Goal: Transaction & Acquisition: Purchase product/service

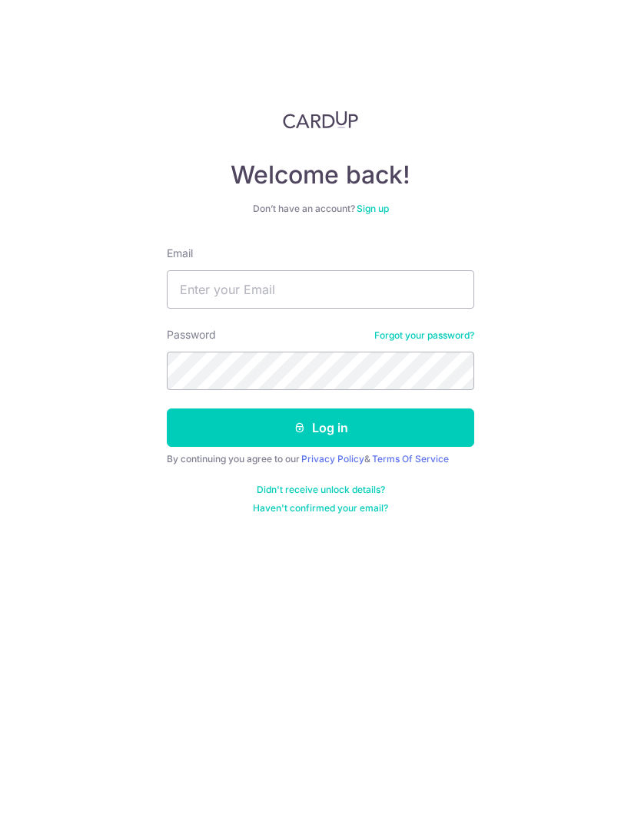
click at [404, 287] on input "Email" at bounding box center [320, 289] width 307 height 38
type input "tanky2061@gmail.com"
click at [320, 428] on button "Log in" at bounding box center [320, 428] width 307 height 38
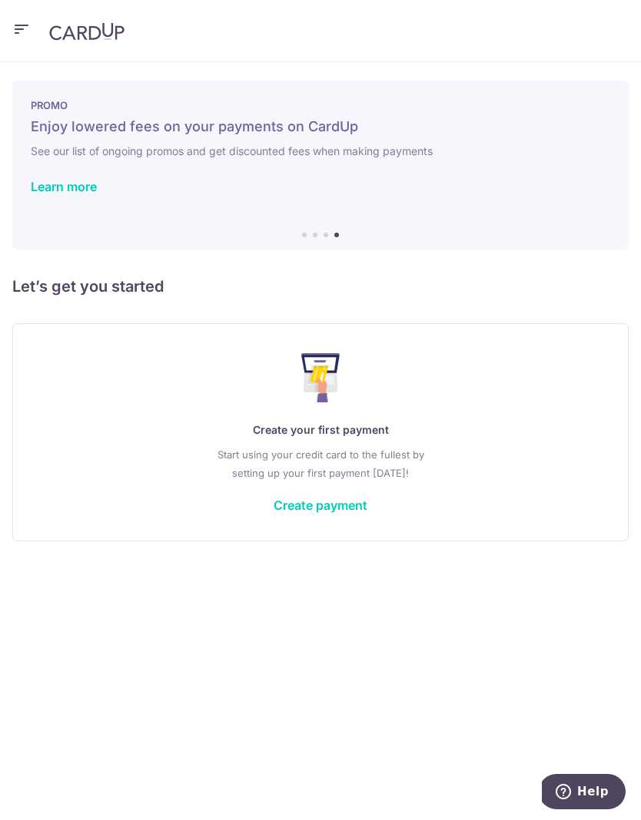
click at [12, 35] on icon "button" at bounding box center [21, 29] width 18 height 19
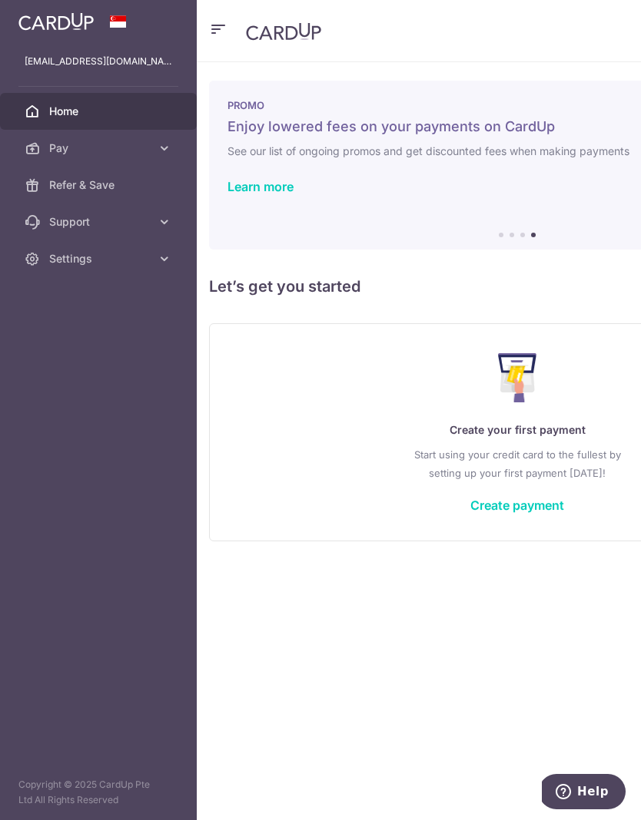
click at [147, 144] on span "Pay" at bounding box center [99, 148] width 101 height 15
click at [96, 186] on span "Payments" at bounding box center [99, 184] width 101 height 15
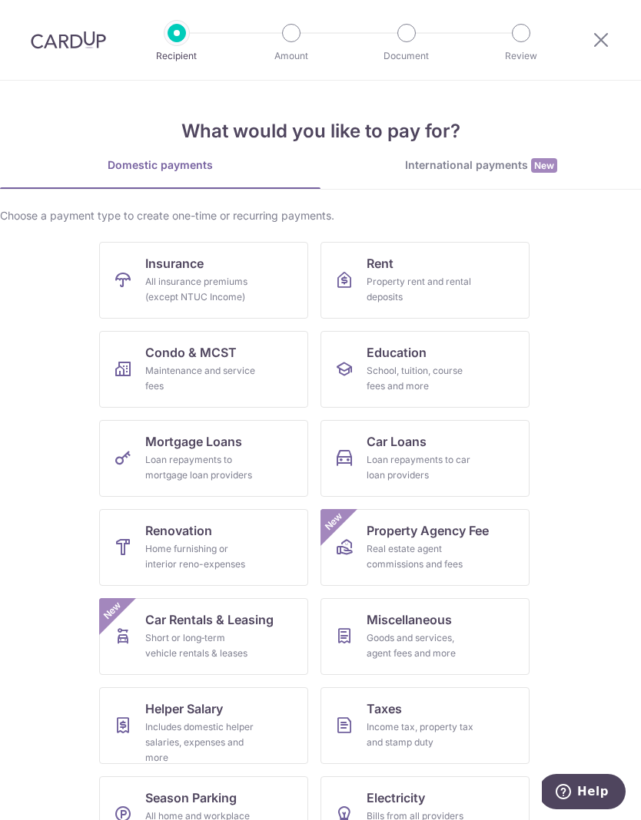
click at [190, 281] on div "All insurance premiums (except NTUC Income)" at bounding box center [200, 289] width 111 height 31
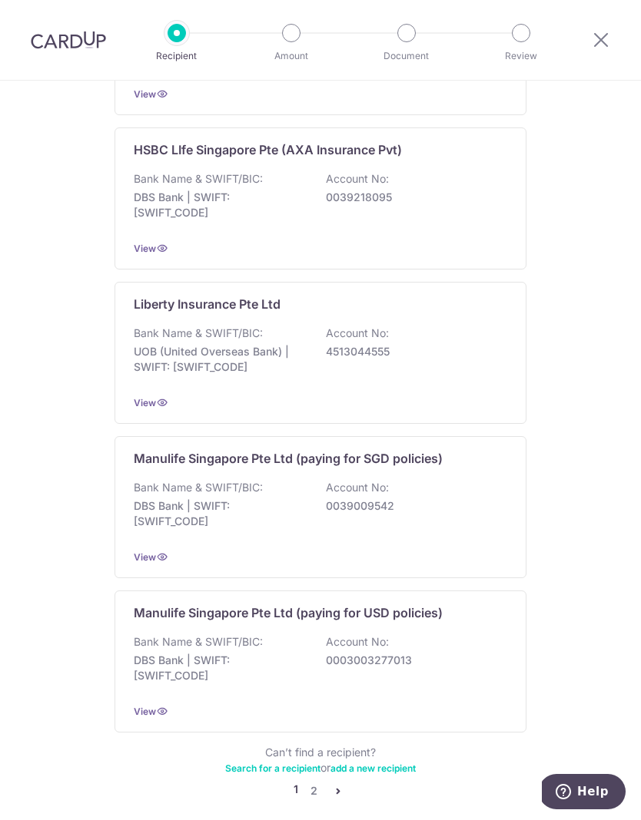
scroll to position [1227, 0]
click at [316, 783] on link "2" at bounding box center [313, 792] width 18 height 18
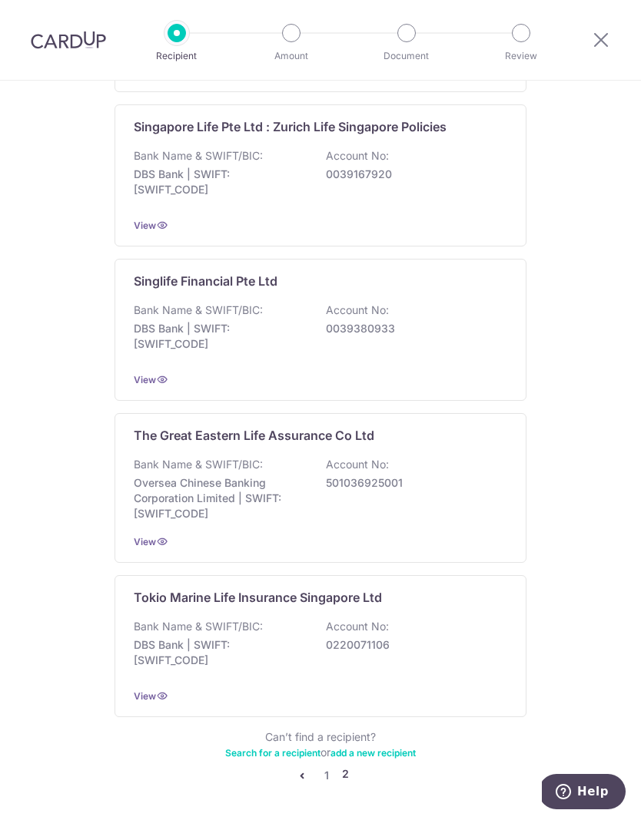
scroll to position [1235, 0]
click at [378, 451] on div "The Great Eastern Life Assurance Co Ltd Bank Name & SWIFT/BIC: Oversea Chinese …" at bounding box center [320, 489] width 412 height 150
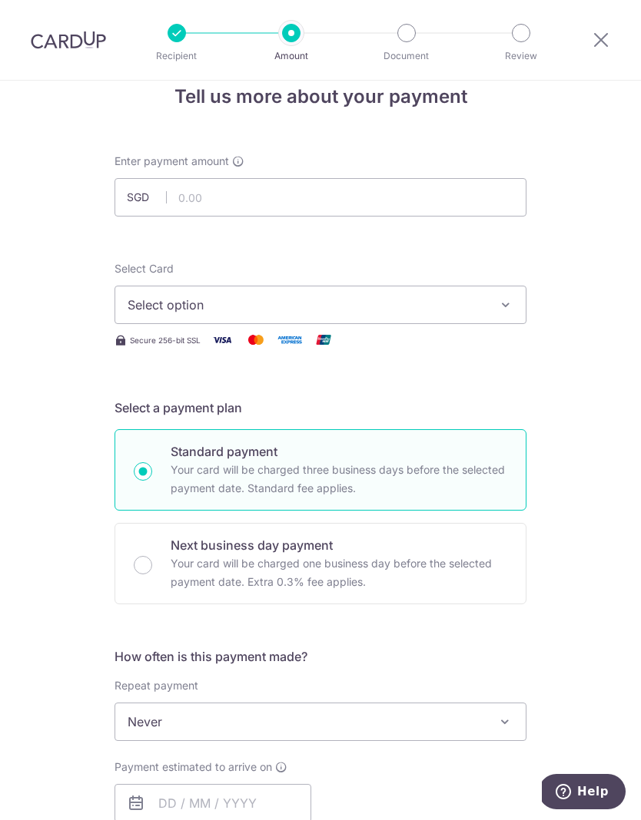
scroll to position [27, 0]
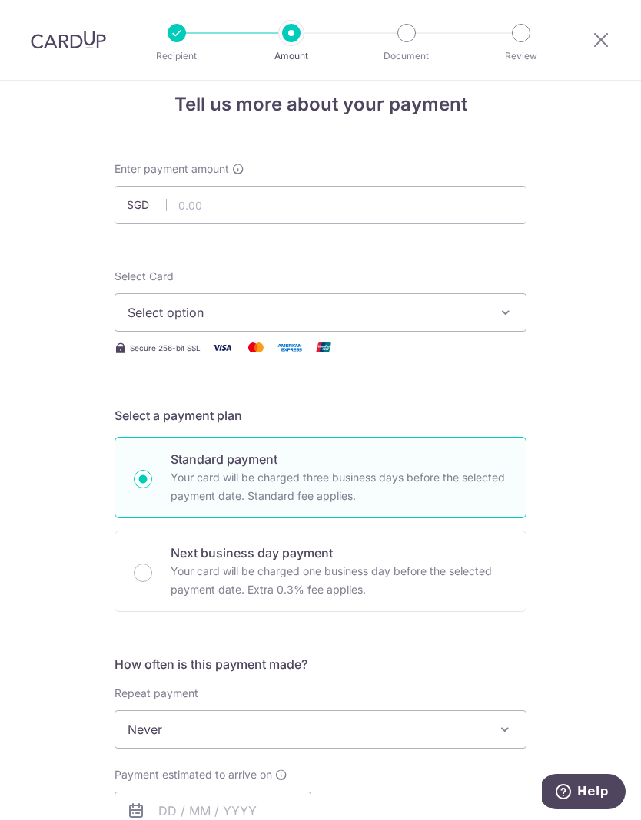
click at [515, 318] on button "Select option" at bounding box center [320, 312] width 412 height 38
click at [329, 306] on div at bounding box center [320, 410] width 641 height 820
click at [228, 355] on img at bounding box center [222, 347] width 31 height 19
click at [267, 318] on span "Select option" at bounding box center [306, 312] width 358 height 18
click at [141, 361] on icon at bounding box center [134, 355] width 15 height 15
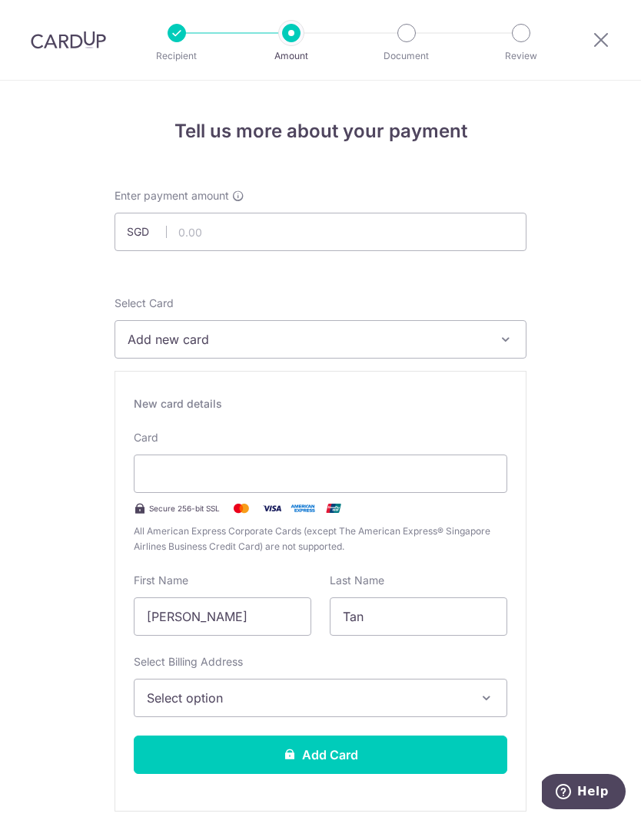
scroll to position [0, 0]
click at [73, 48] on img at bounding box center [68, 40] width 75 height 18
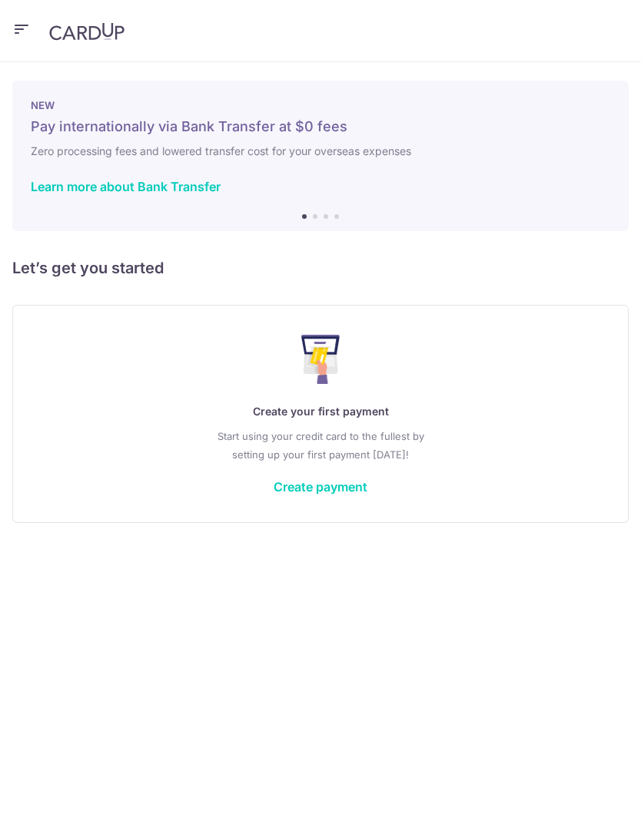
click at [26, 26] on icon "button" at bounding box center [21, 29] width 18 height 19
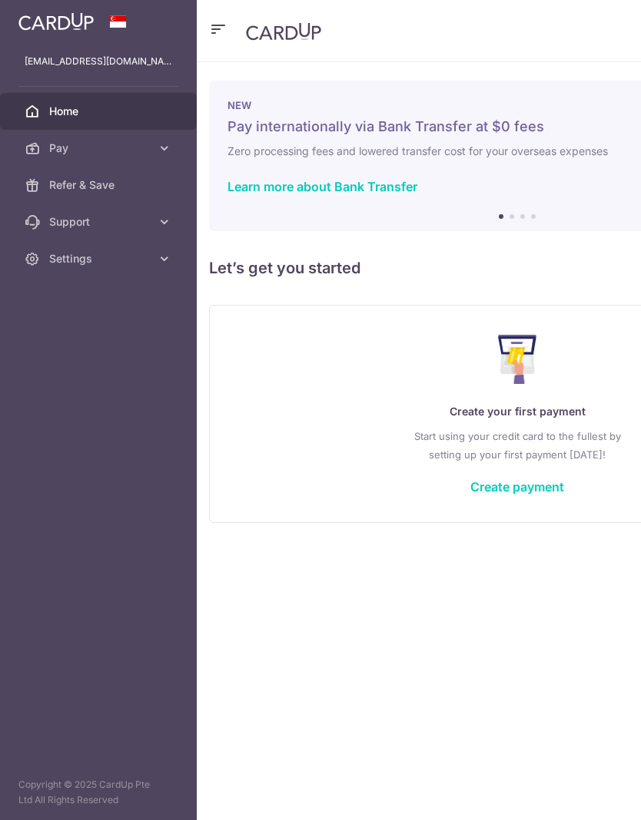
click at [78, 114] on span "Home" at bounding box center [99, 111] width 101 height 15
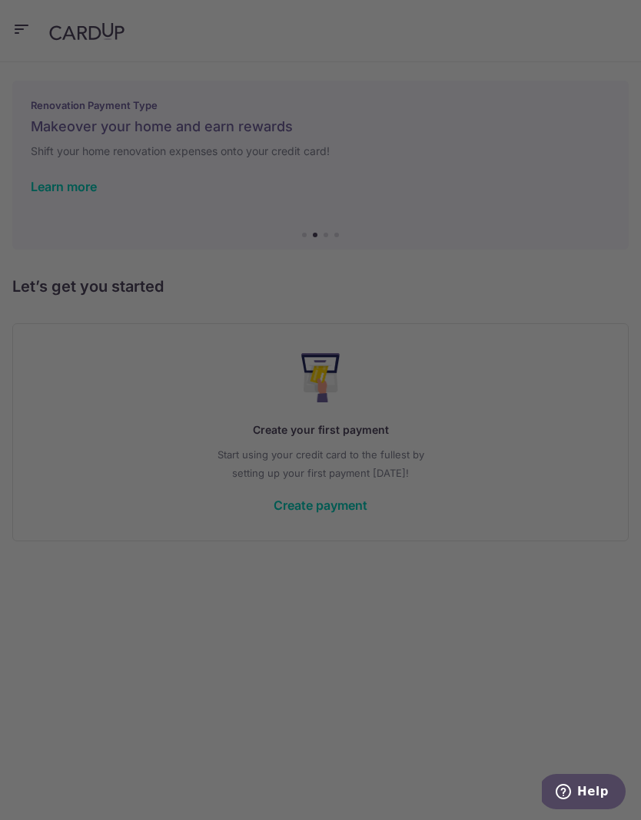
click at [561, 197] on div at bounding box center [323, 414] width 647 height 829
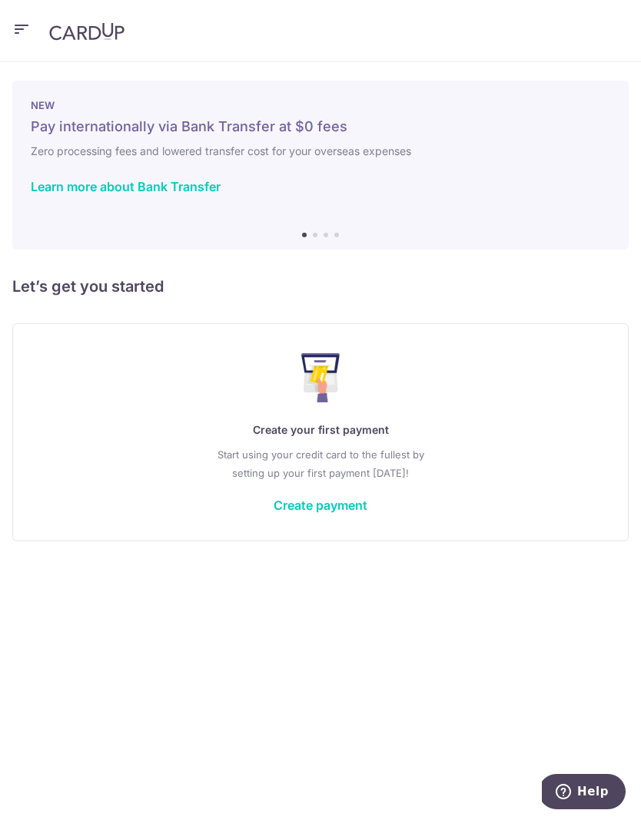
click at [333, 505] on link "Create payment" at bounding box center [320, 505] width 94 height 15
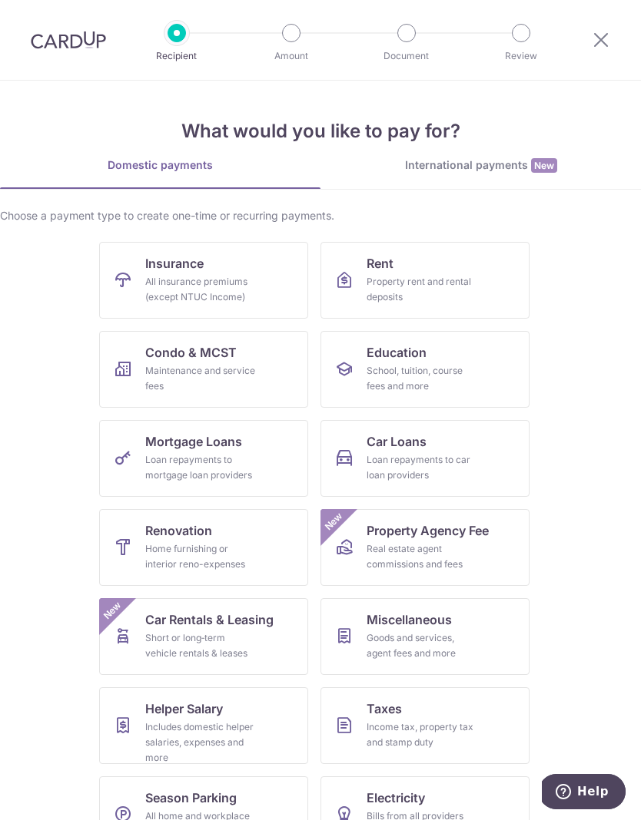
click at [213, 292] on div "All insurance premiums (except NTUC Income)" at bounding box center [200, 289] width 111 height 31
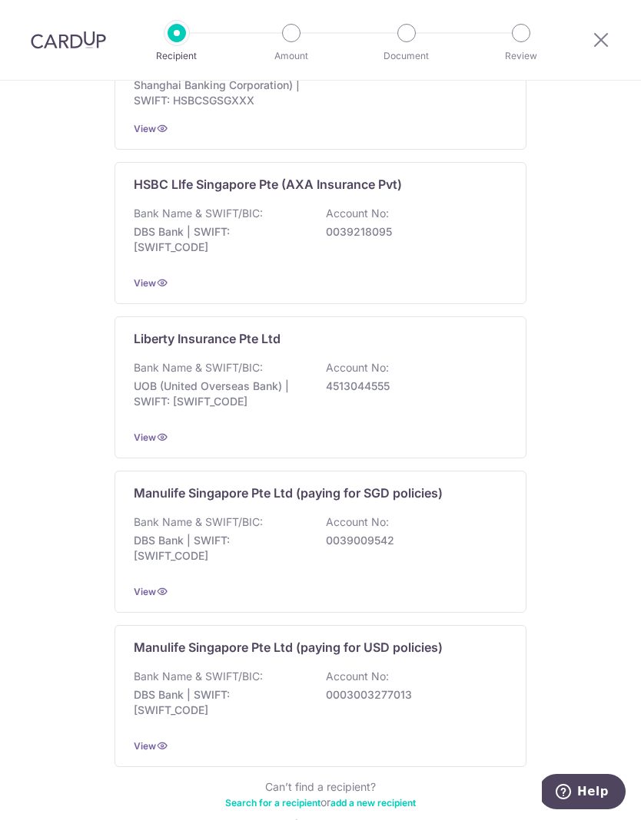
scroll to position [1212, 0]
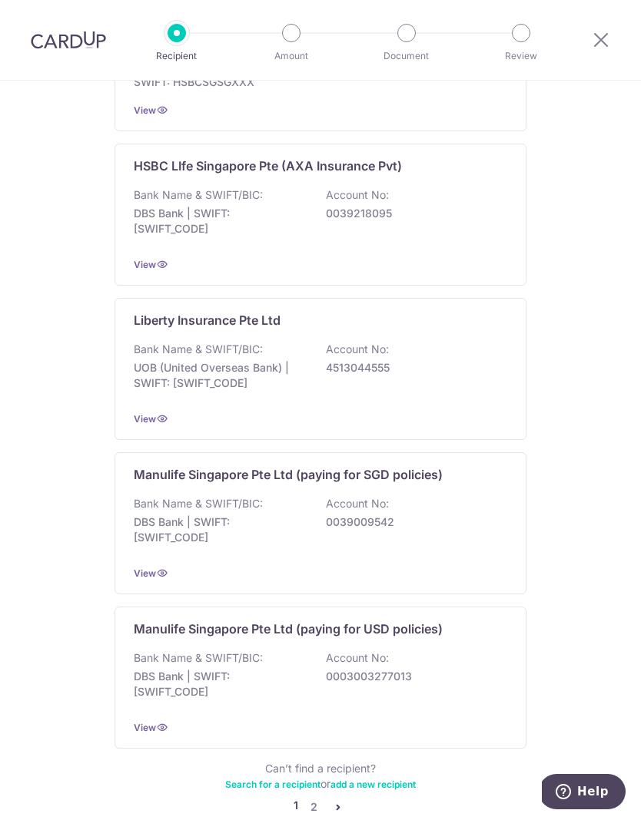
click at [346, 798] on link "pager" at bounding box center [338, 807] width 18 height 18
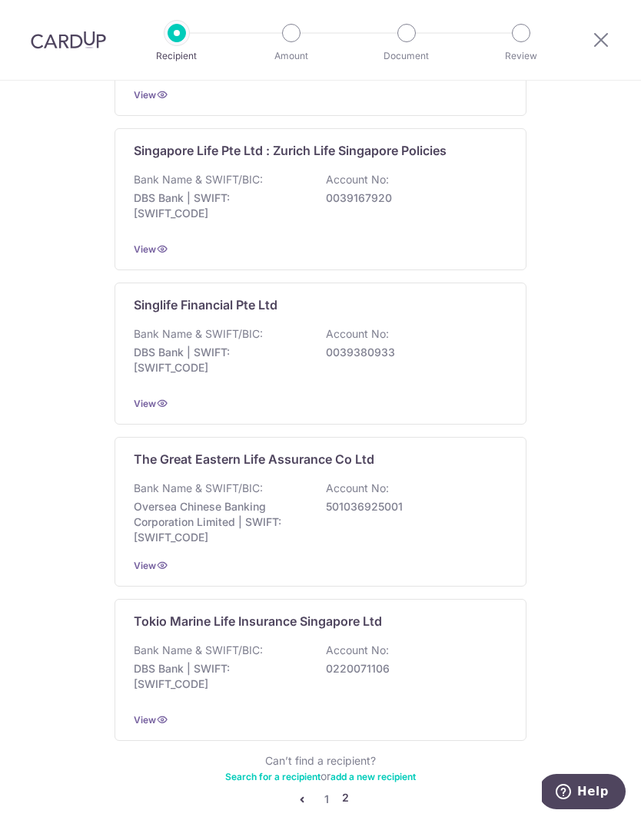
click at [346, 515] on p "501036925001" at bounding box center [412, 506] width 172 height 15
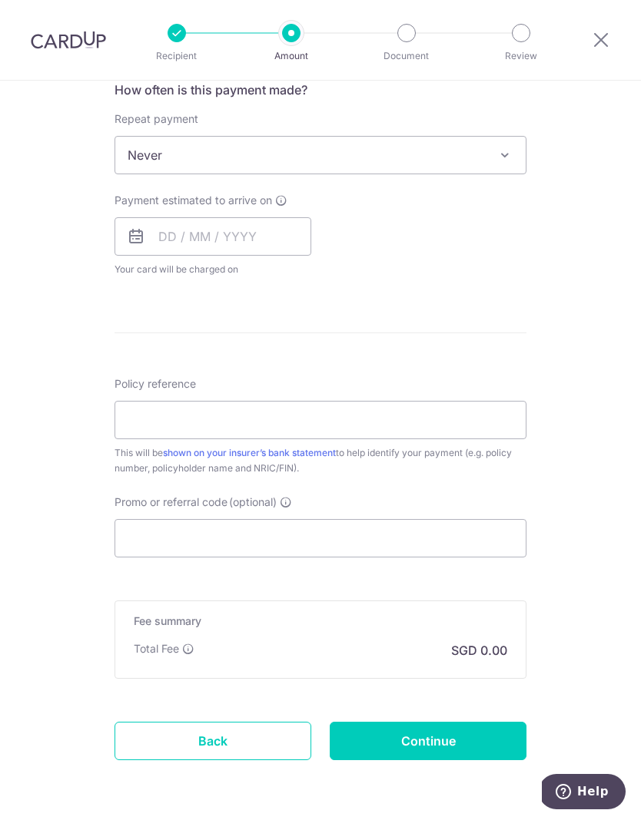
scroll to position [601, 0]
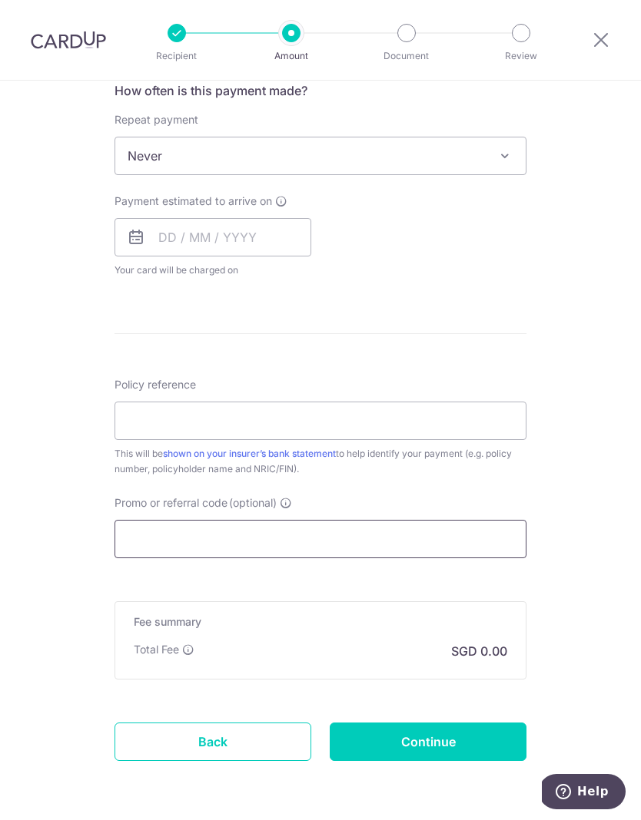
click at [301, 543] on input "Promo or referral code (optional)" at bounding box center [320, 539] width 412 height 38
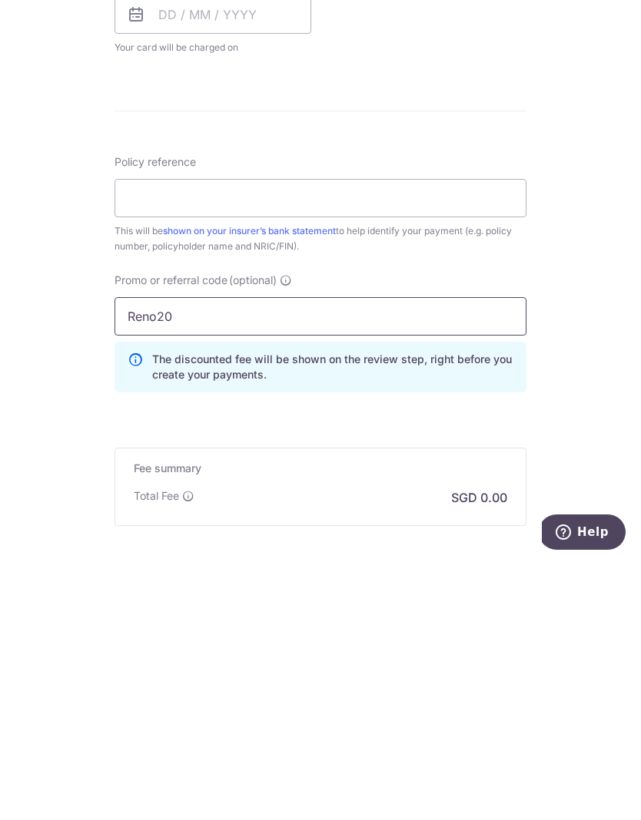
scroll to position [561, 0]
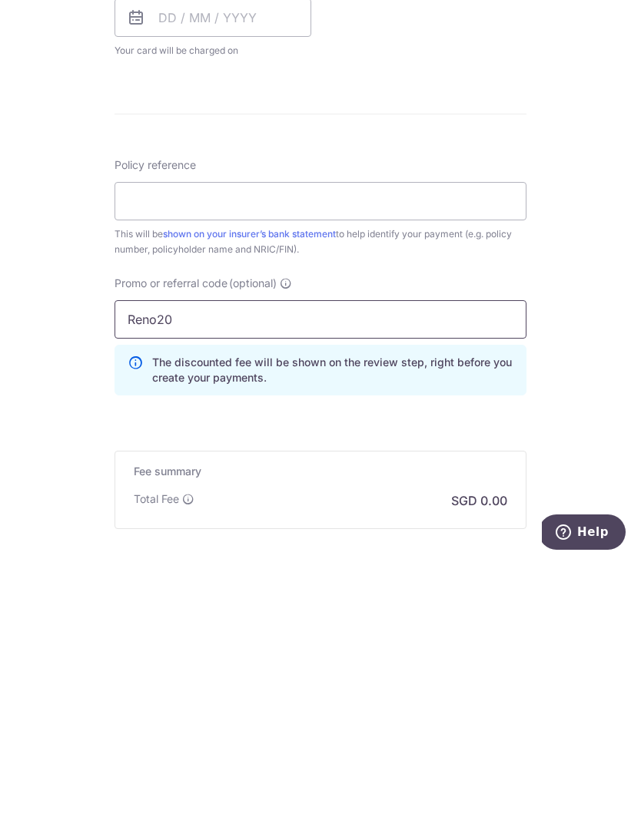
type input "Reno20"
click at [286, 537] on icon at bounding box center [286, 543] width 12 height 12
click at [286, 560] on input "Reno20" at bounding box center [320, 579] width 412 height 38
click at [131, 614] on icon at bounding box center [134, 629] width 15 height 31
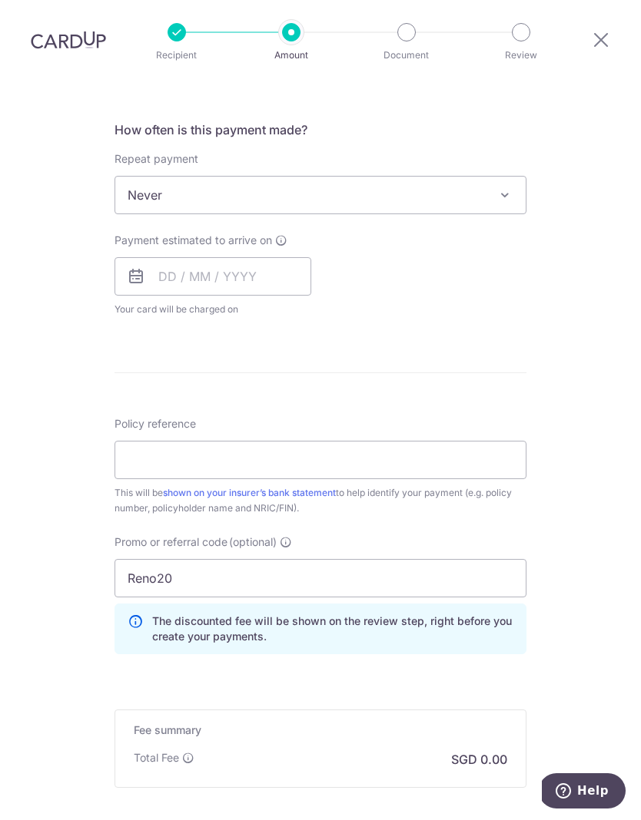
click at [406, 614] on p "The discounted fee will be shown on the review step, right before you create yo…" at bounding box center [332, 629] width 361 height 31
click at [144, 604] on div "The discounted fee will be shown on the review step, right before you create yo…" at bounding box center [320, 629] width 412 height 51
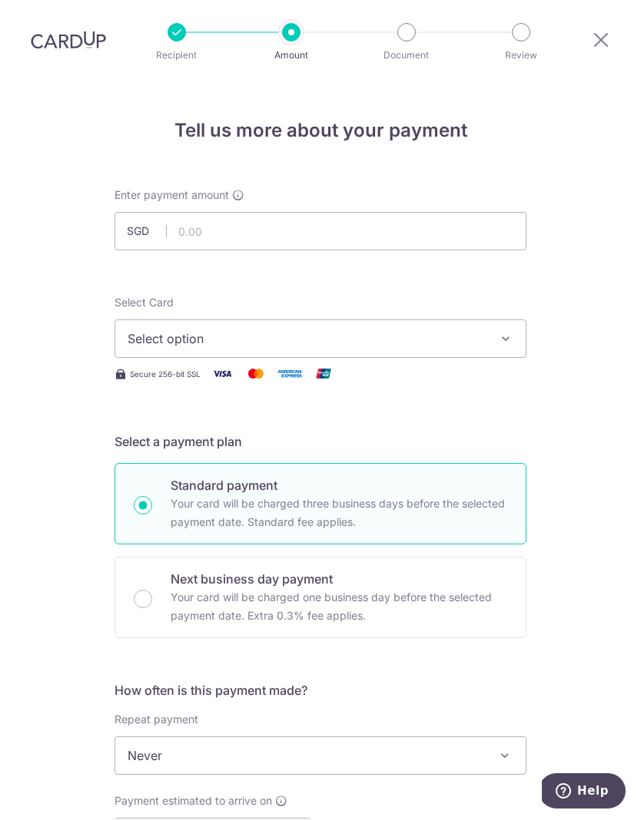
scroll to position [0, 0]
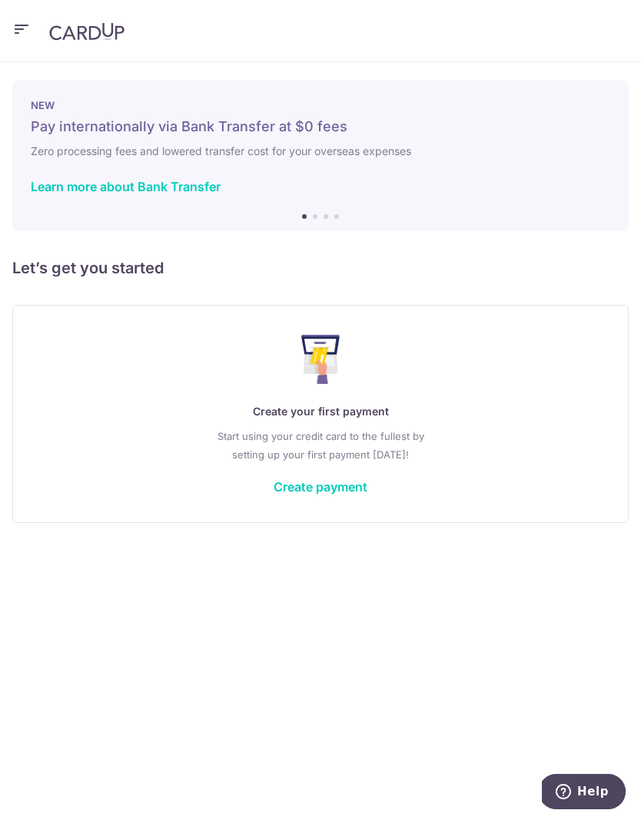
click at [333, 488] on link "Create payment" at bounding box center [320, 486] width 94 height 15
click at [349, 483] on link "Create payment" at bounding box center [320, 486] width 94 height 15
